Goal: Information Seeking & Learning: Learn about a topic

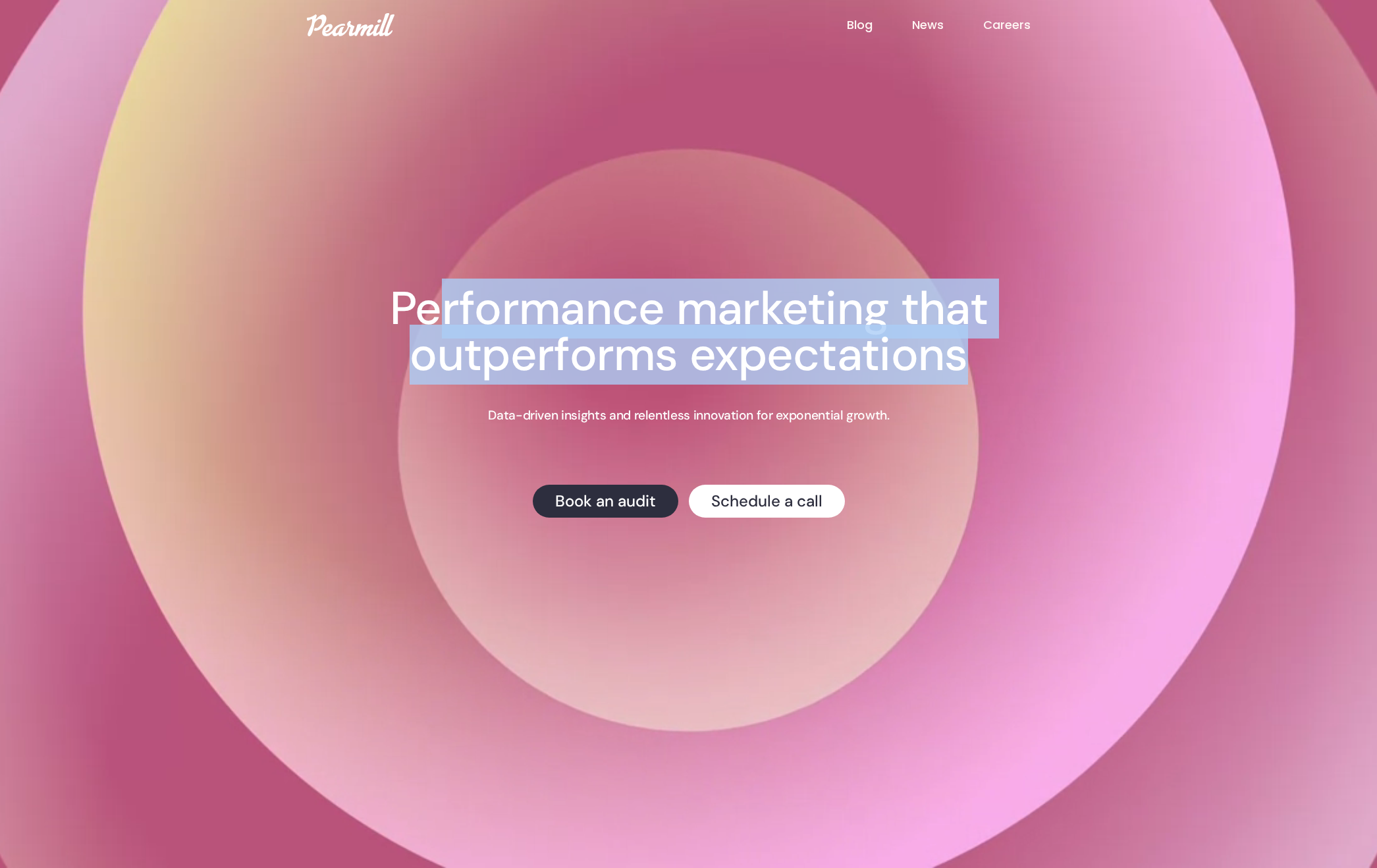
drag, startPoint x: 856, startPoint y: 357, endPoint x: 431, endPoint y: 289, distance: 430.4
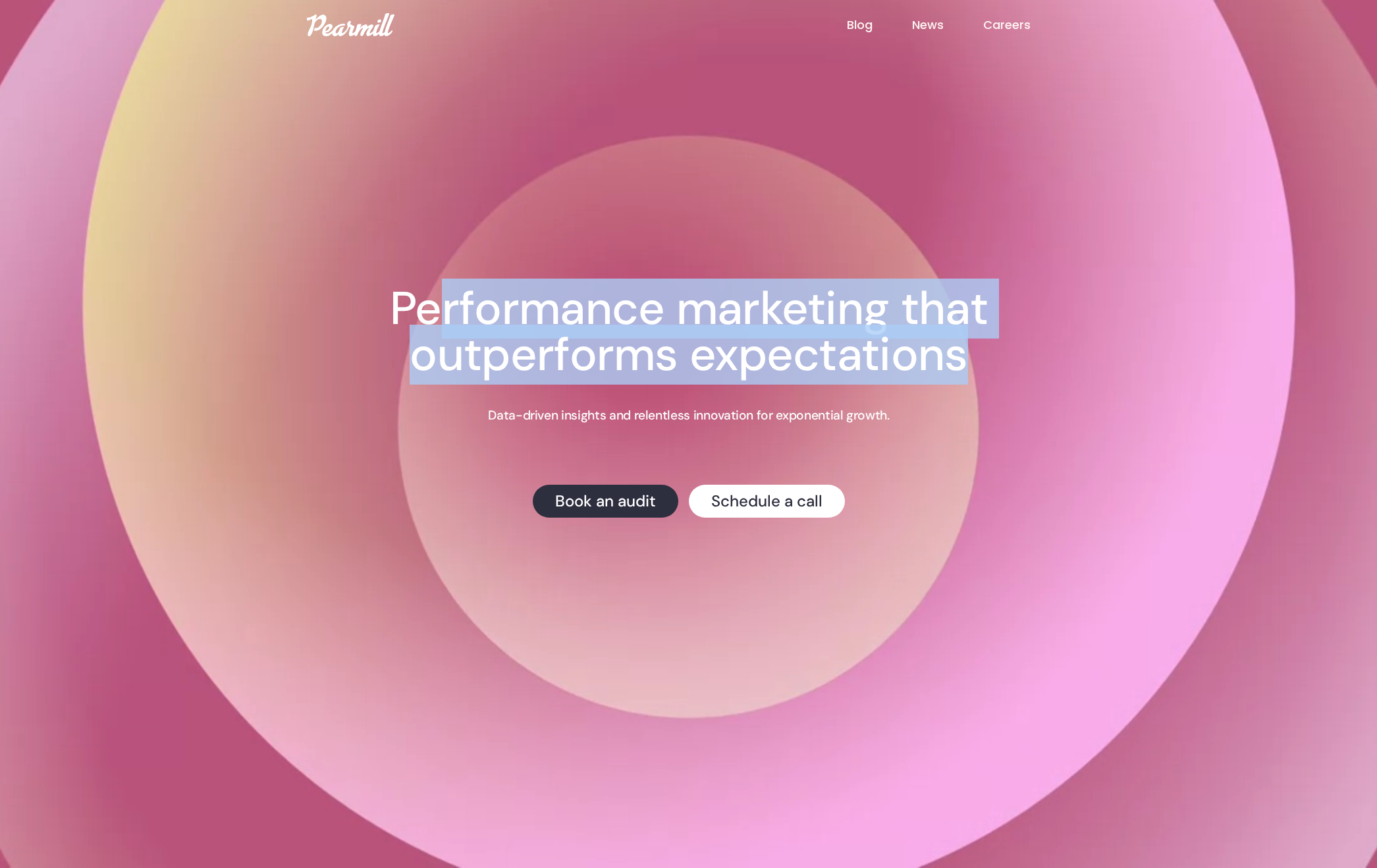
click at [431, 289] on h1 "Performance marketing that outperforms expectations" at bounding box center [689, 332] width 738 height 92
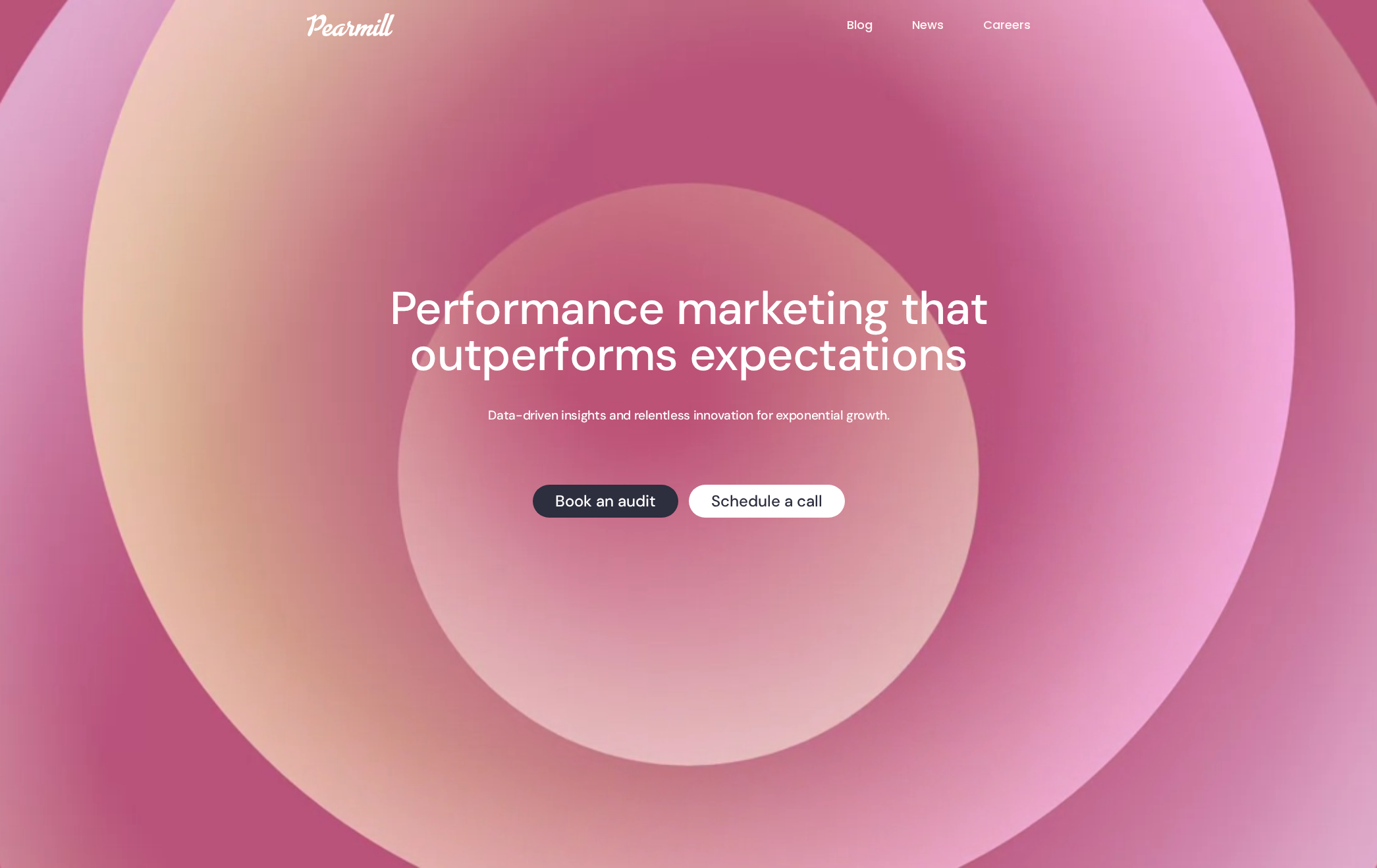
click at [431, 289] on h1 "Performance marketing that outperforms expectations" at bounding box center [689, 332] width 738 height 92
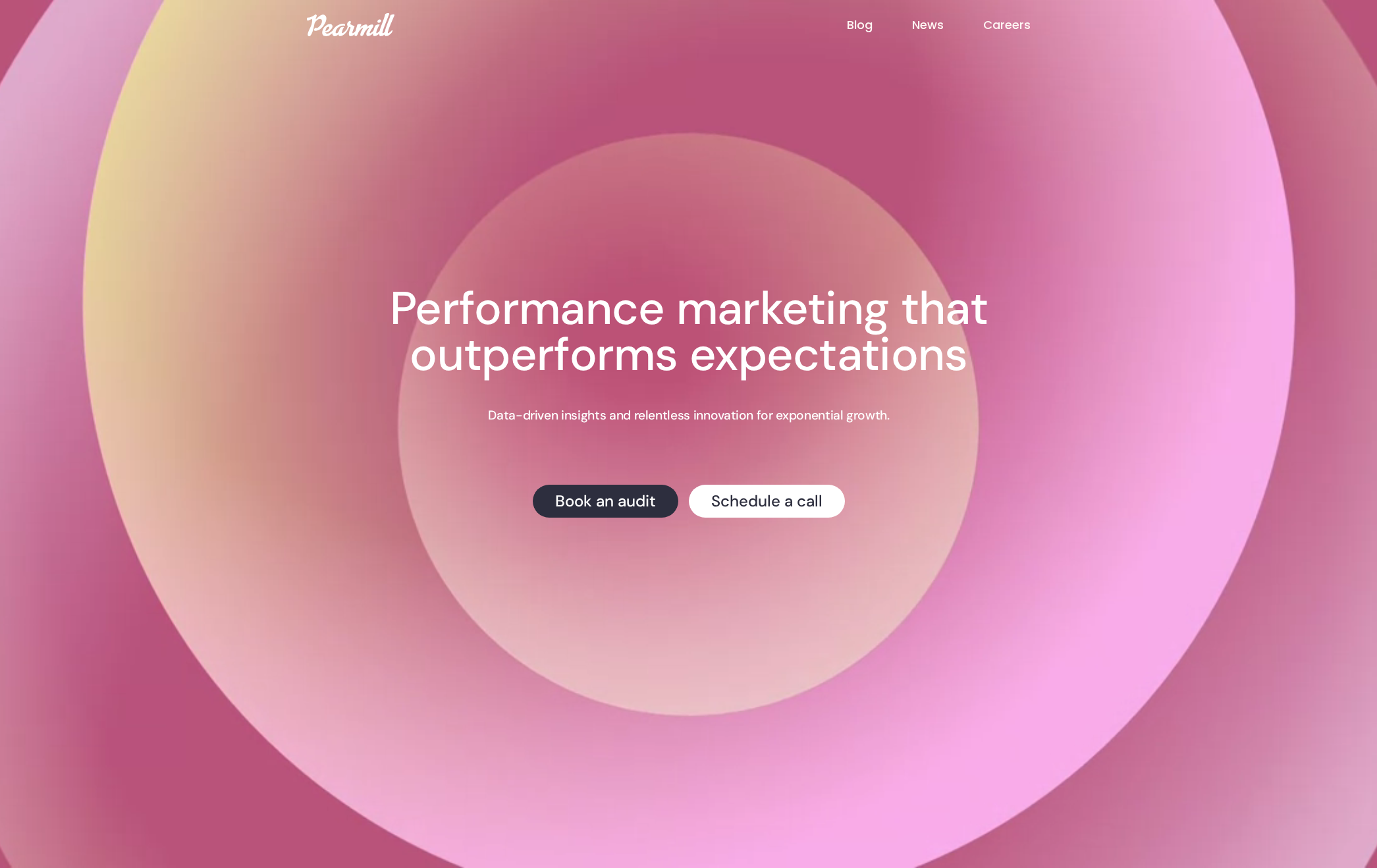
click at [344, 18] on img at bounding box center [350, 25] width 87 height 23
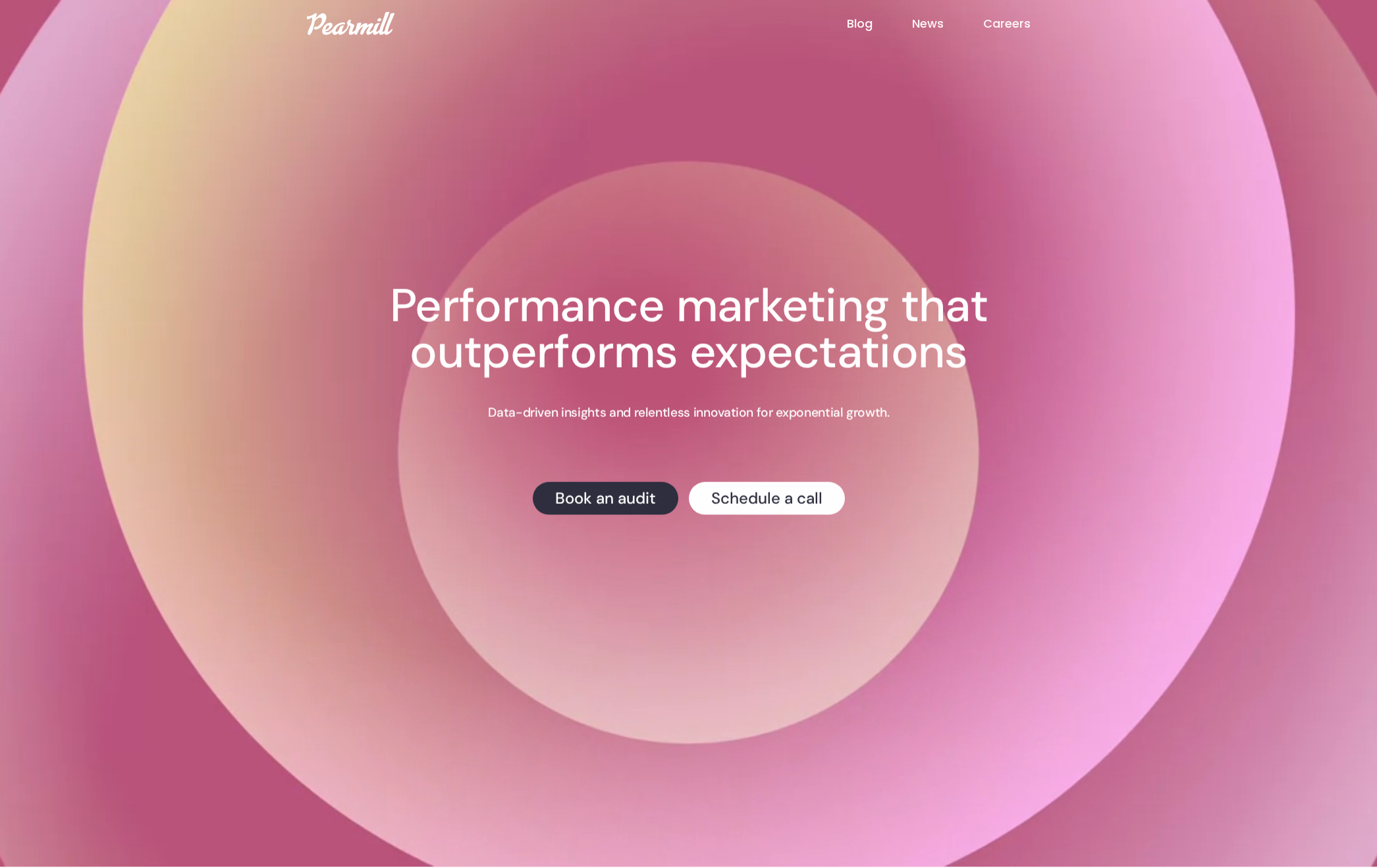
click at [861, 25] on link "Blog" at bounding box center [879, 24] width 65 height 17
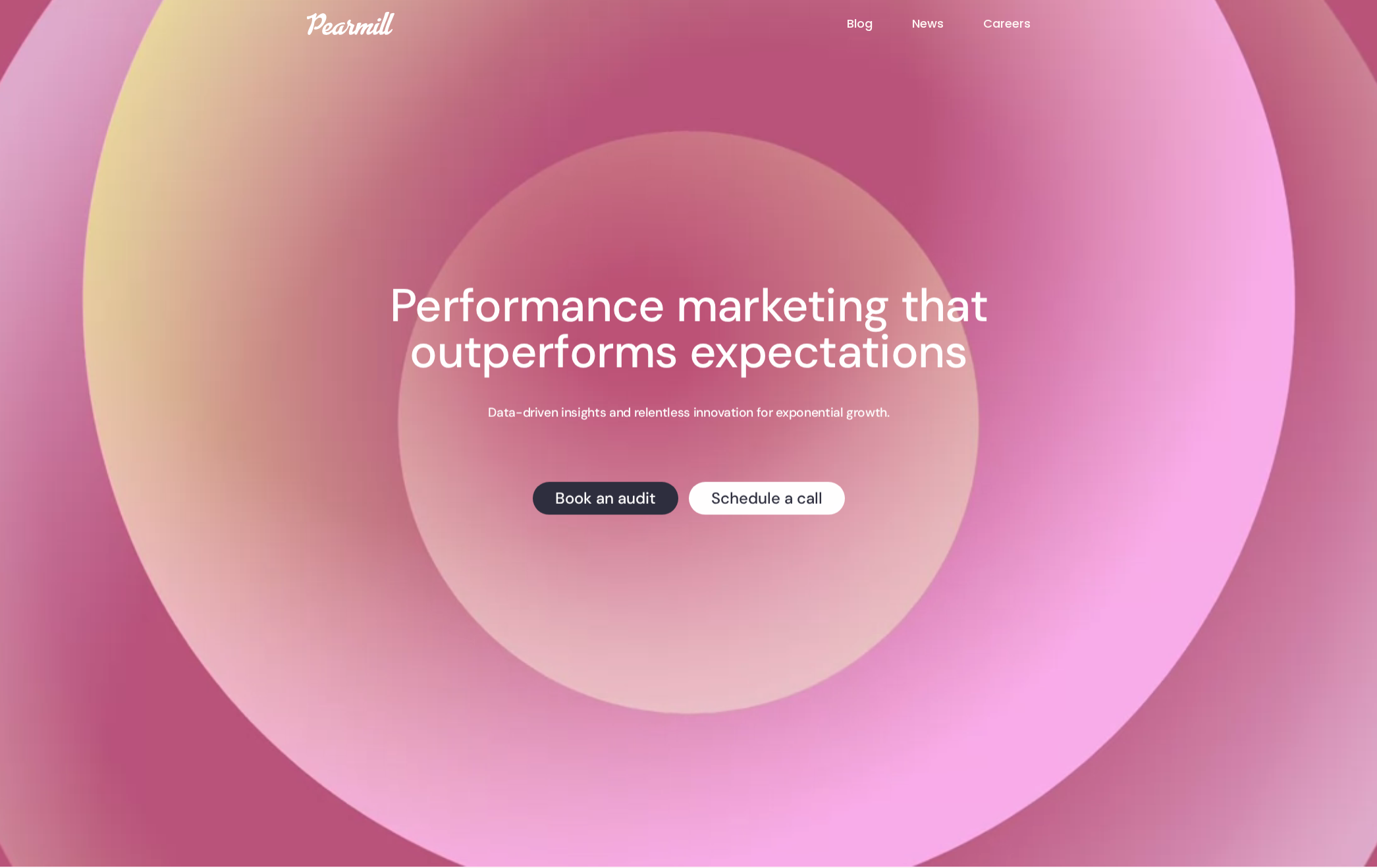
scroll to position [3, 0]
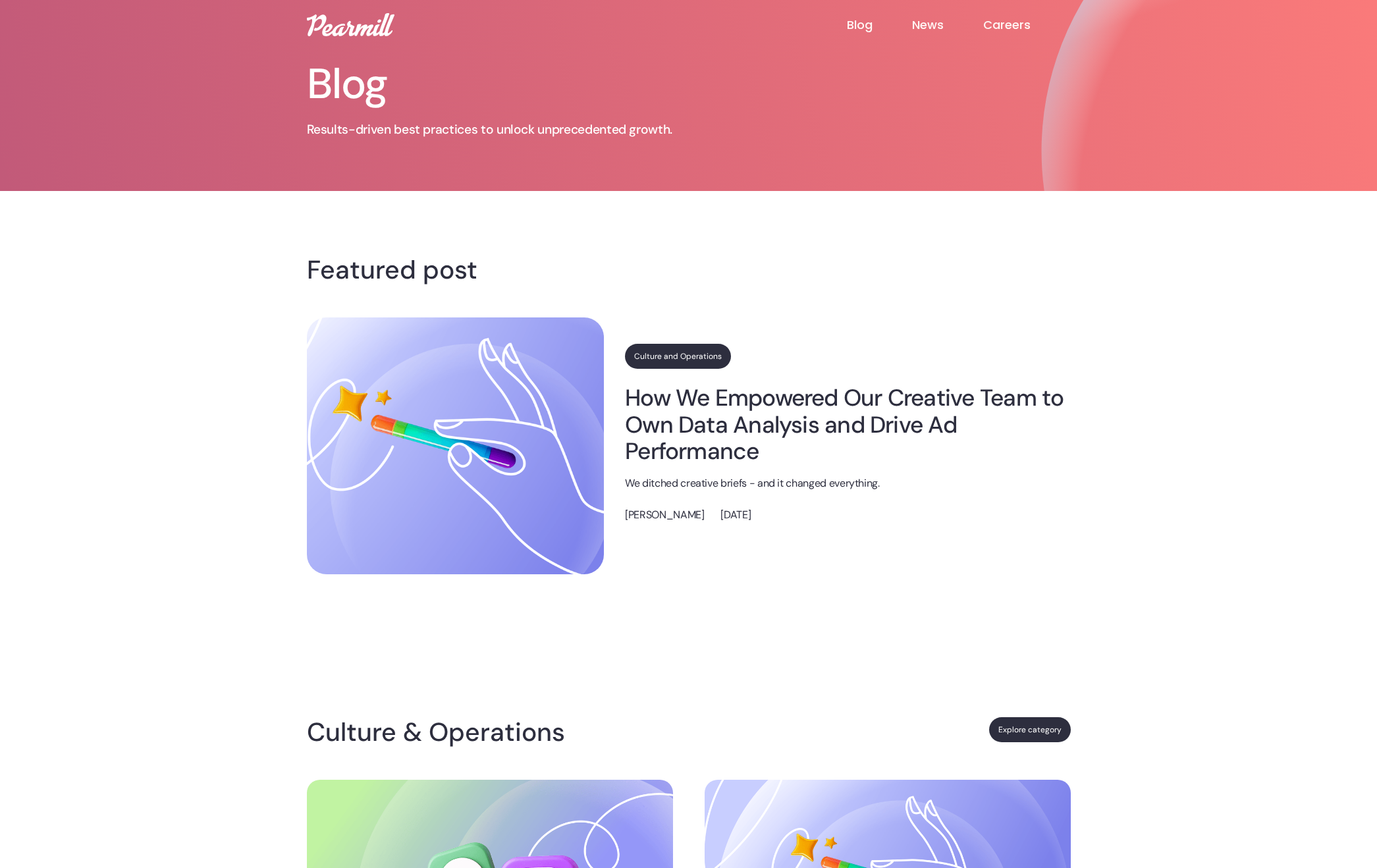
click at [922, 18] on link "News" at bounding box center [947, 25] width 71 height 16
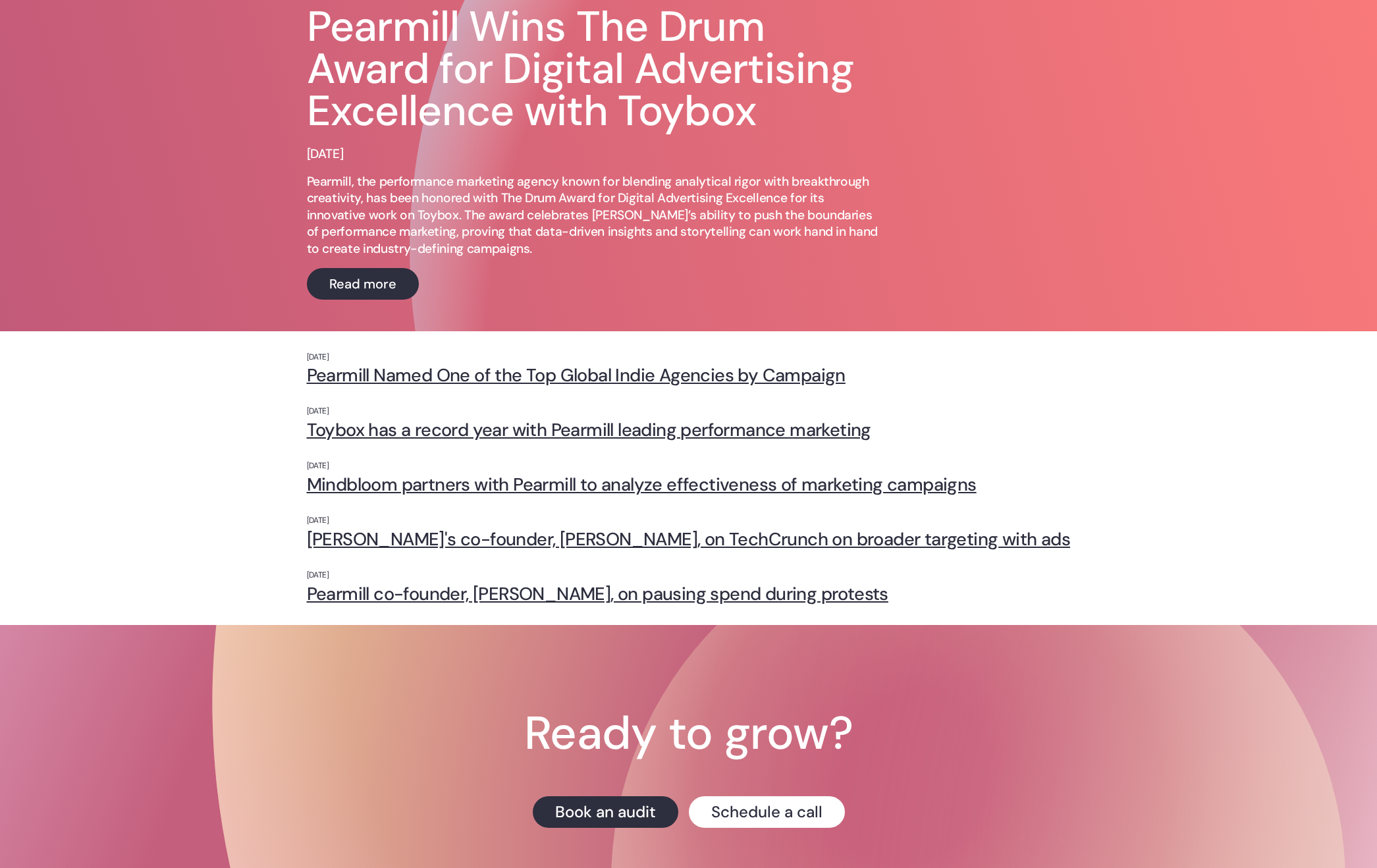
scroll to position [181, 0]
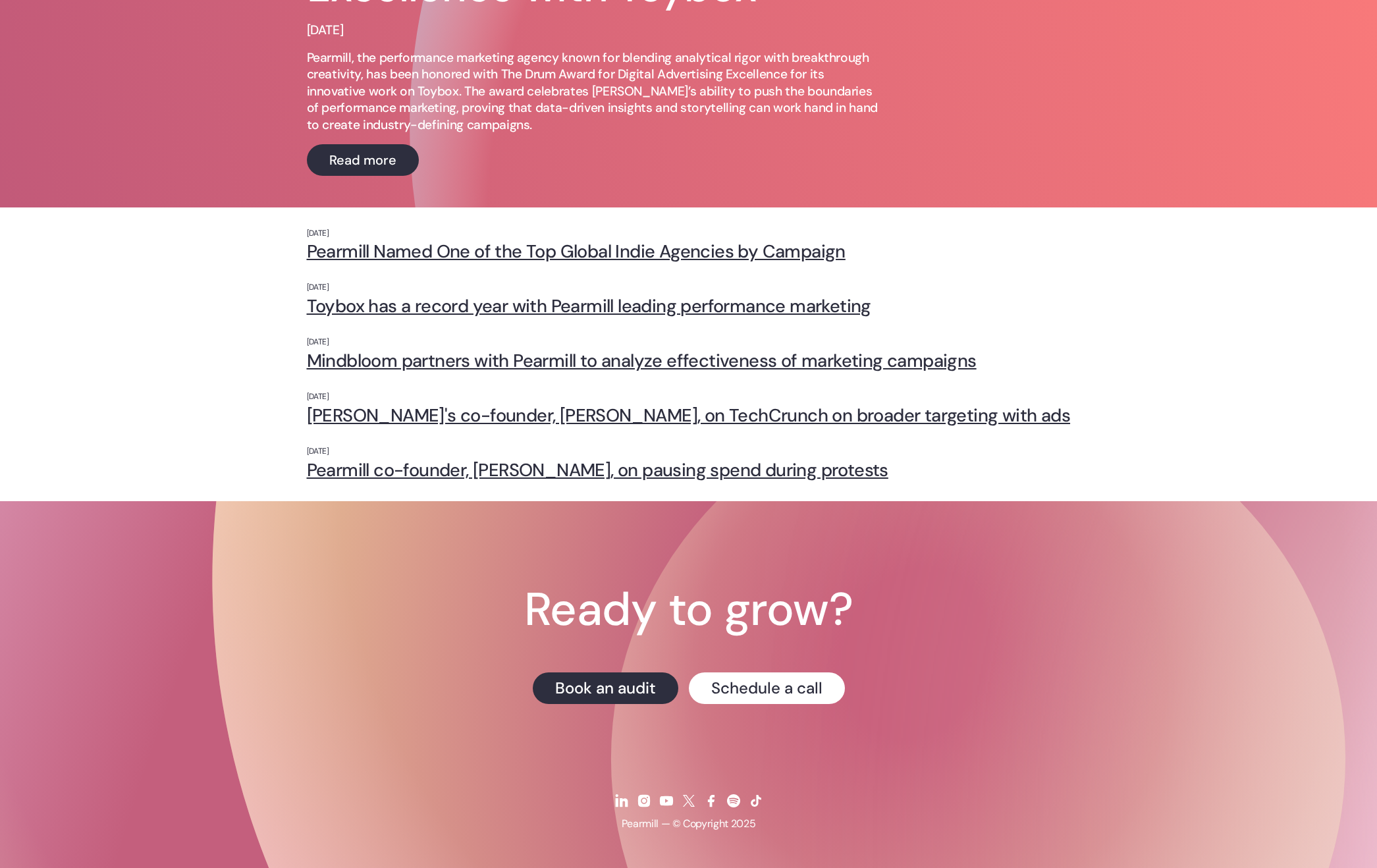
click at [164, 430] on div "June 1, 2023 Pearmill's co-founder, Nima Gardideh, on TechCrunch on broader tar…" at bounding box center [688, 409] width 1377 height 55
click at [599, 418] on link "[PERSON_NAME]'s co-founder, [PERSON_NAME], on TechCrunch on broader targeting w…" at bounding box center [689, 415] width 764 height 20
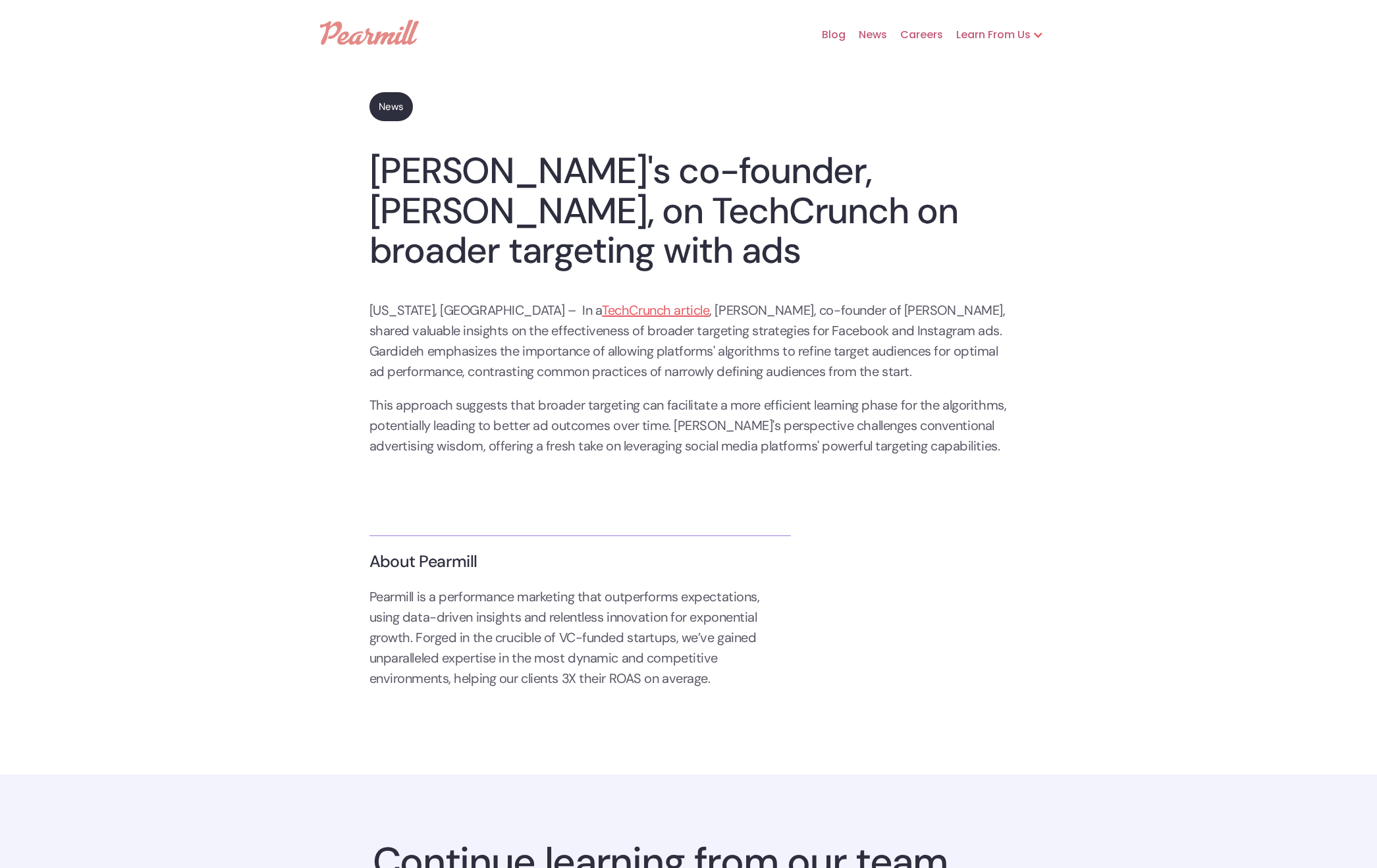
click at [996, 35] on div "Learn From Us" at bounding box center [986, 35] width 87 height 16
drag, startPoint x: 856, startPoint y: 152, endPoint x: 853, endPoint y: 135, distance: 17.3
click at [854, 151] on h1 "[PERSON_NAME]'s co-founder, [PERSON_NAME], on TechCrunch on broader targeting w…" at bounding box center [689, 211] width 639 height 120
click at [874, 33] on link "News" at bounding box center [866, 35] width 41 height 42
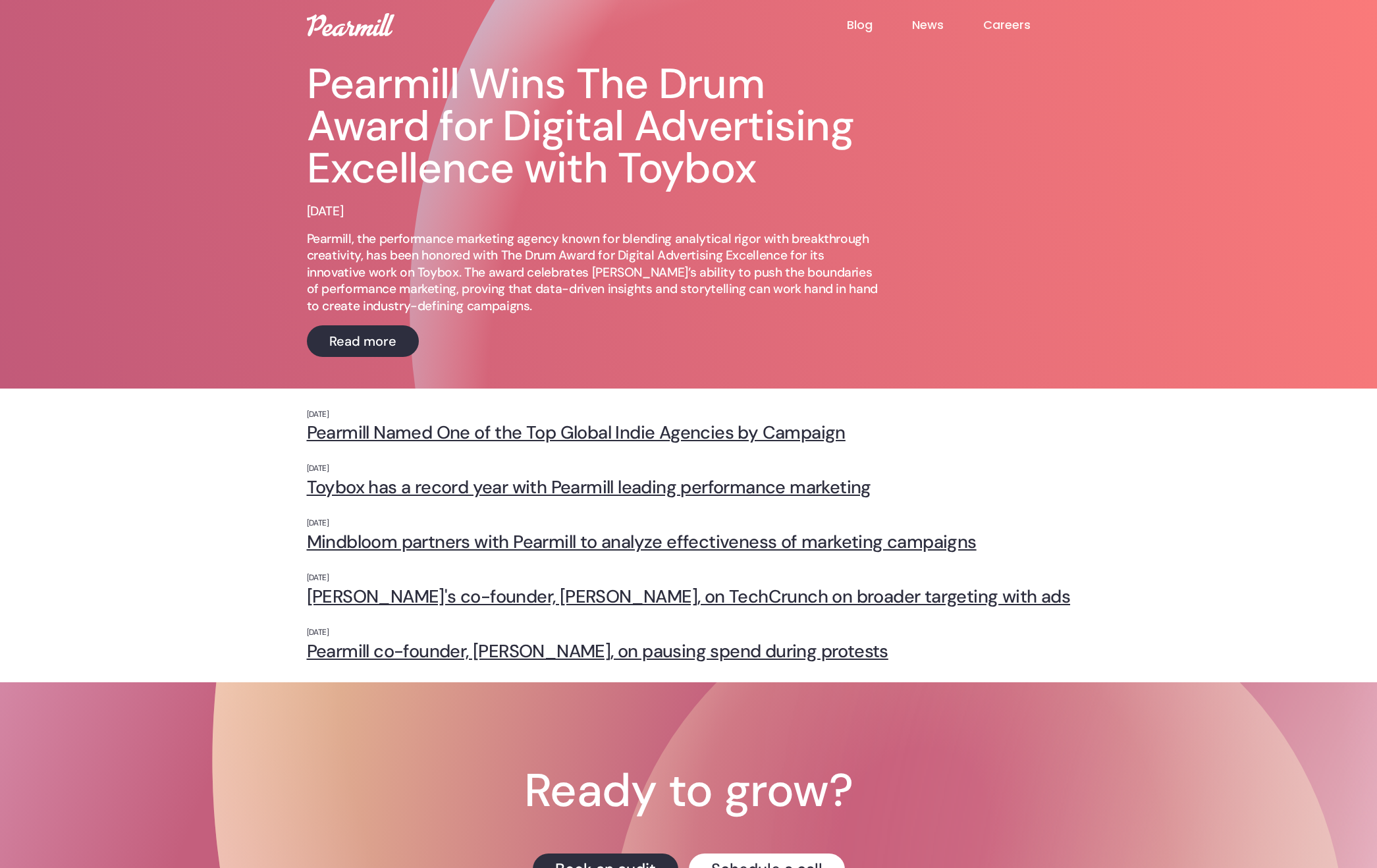
click at [866, 22] on link "Blog" at bounding box center [879, 25] width 65 height 16
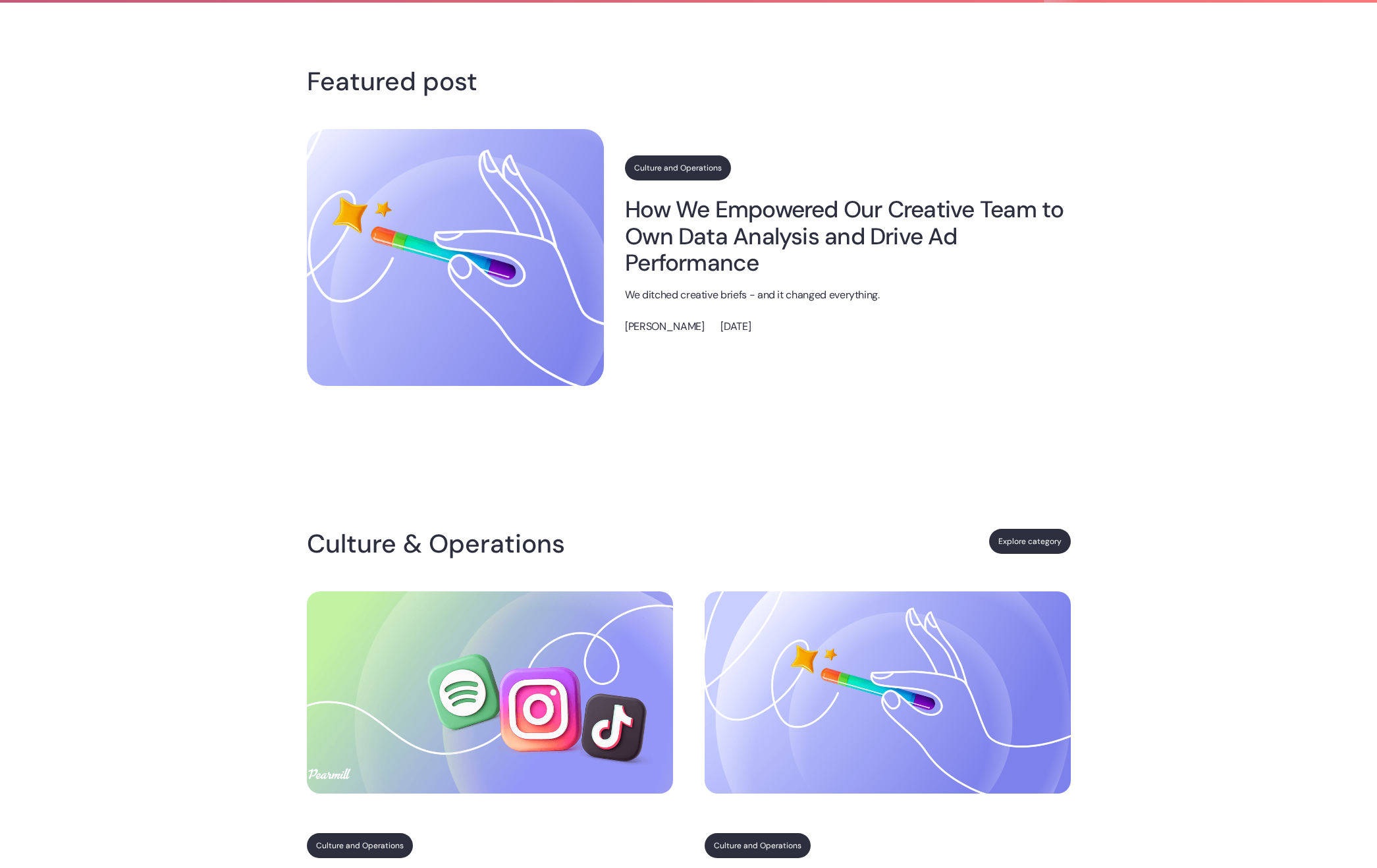
scroll to position [219, 0]
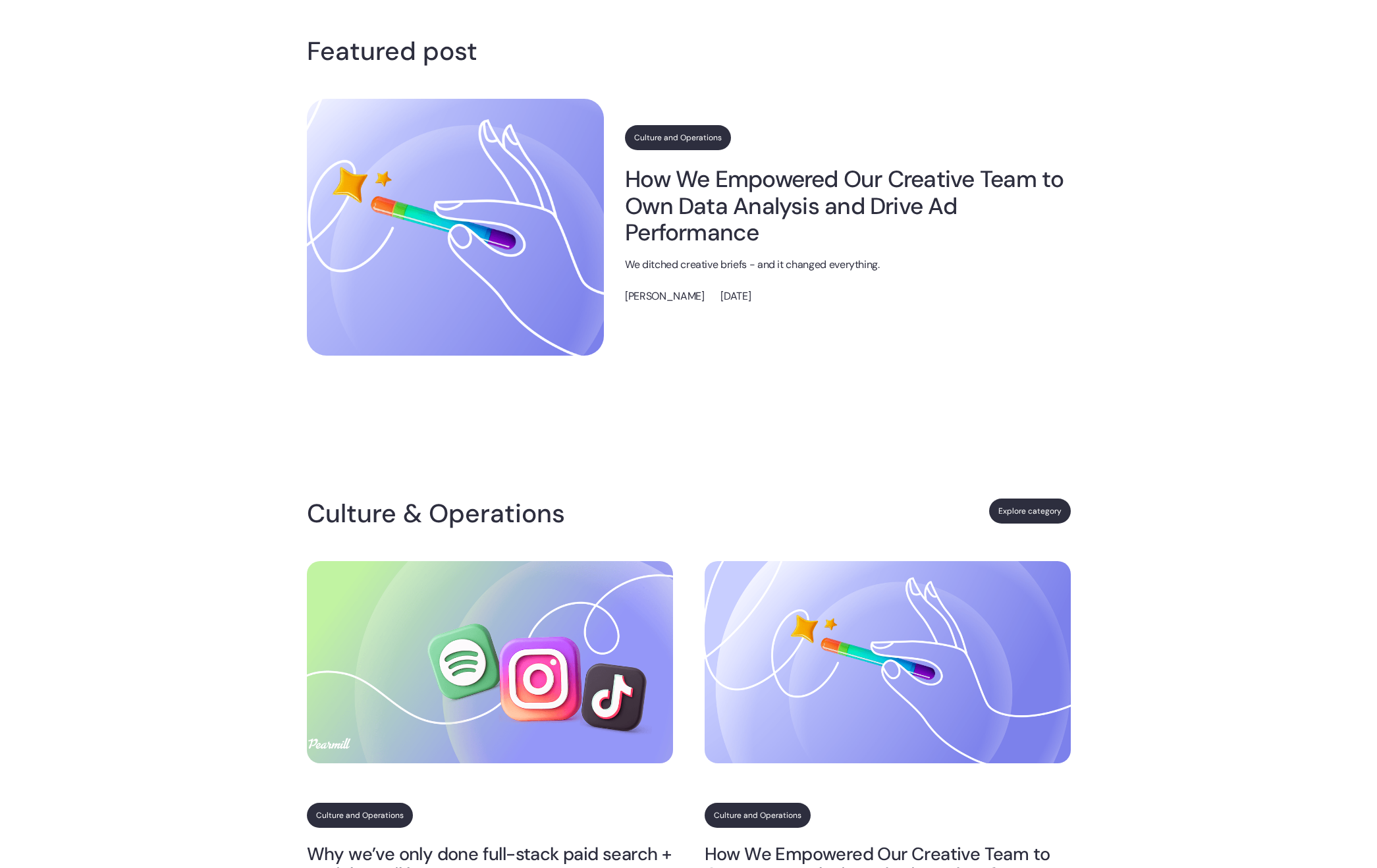
drag, startPoint x: 797, startPoint y: 298, endPoint x: 640, endPoint y: 298, distance: 157.0
click at [640, 298] on div "[PERSON_NAME] [DATE]" at bounding box center [848, 297] width 446 height 17
click at [726, 394] on div "Featured post Culture and Operations How We Empowered Our Creative Team to Own …" at bounding box center [688, 204] width 1377 height 462
drag, startPoint x: 116, startPoint y: 228, endPoint x: 134, endPoint y: 187, distance: 44.8
click at [116, 225] on div "Featured post Culture and Operations How We Empowered Our Creative Team to Own …" at bounding box center [688, 204] width 1377 height 462
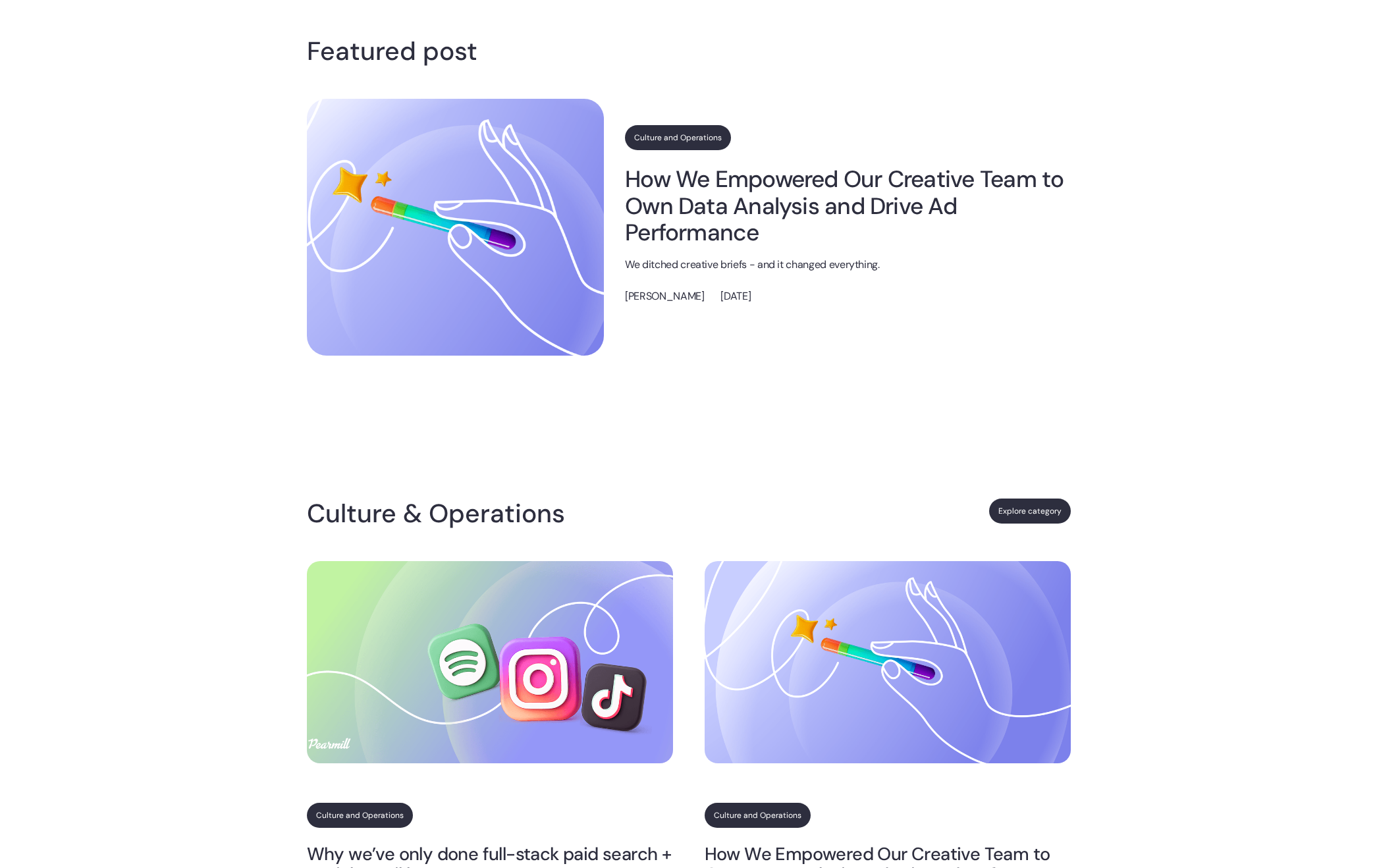
scroll to position [0, 0]
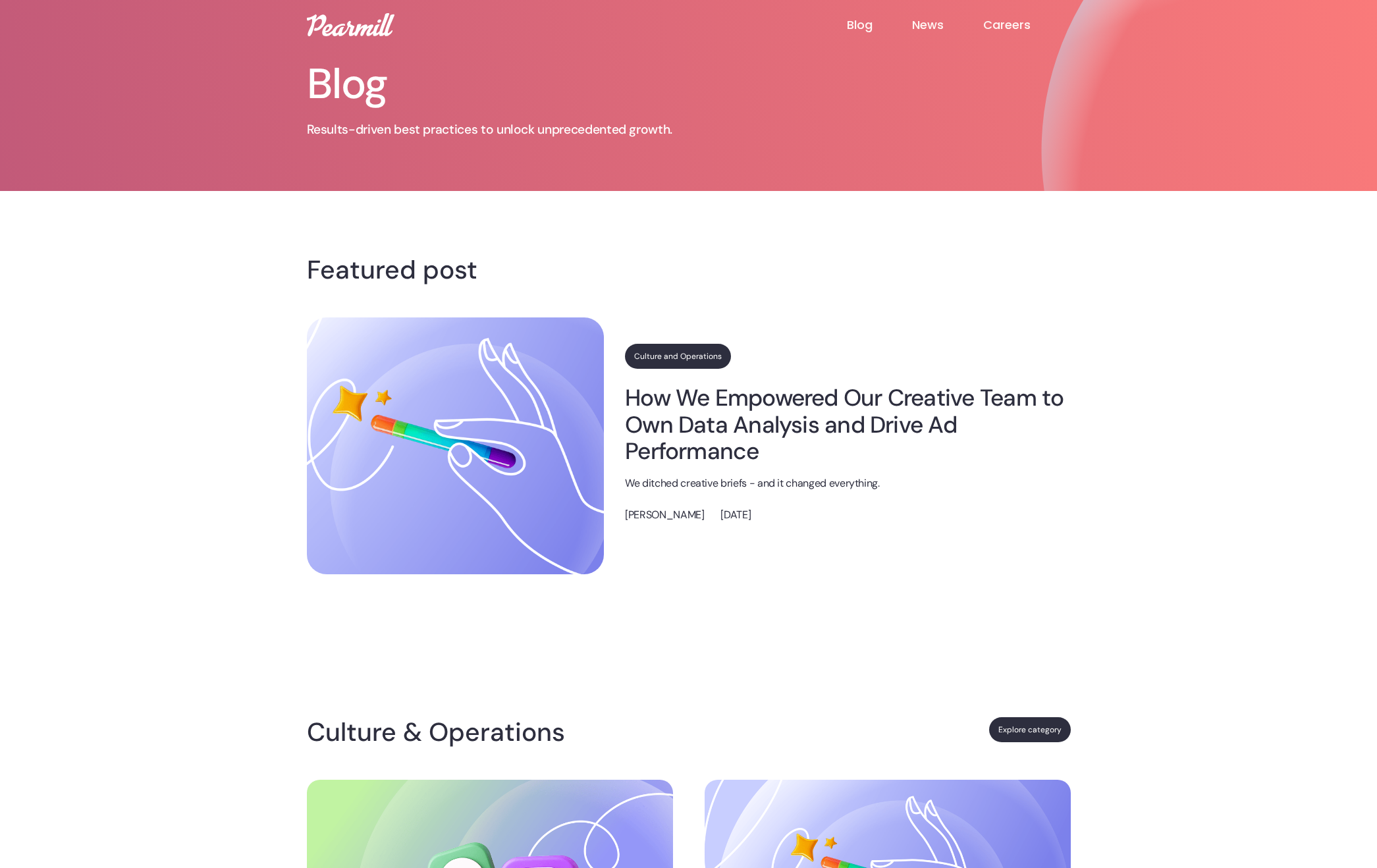
click at [1272, 34] on header "Blog News Careers Blog Results-driven best practices to unlock unprecedented gr…" at bounding box center [688, 95] width 1377 height 191
